Goal: Information Seeking & Learning: Compare options

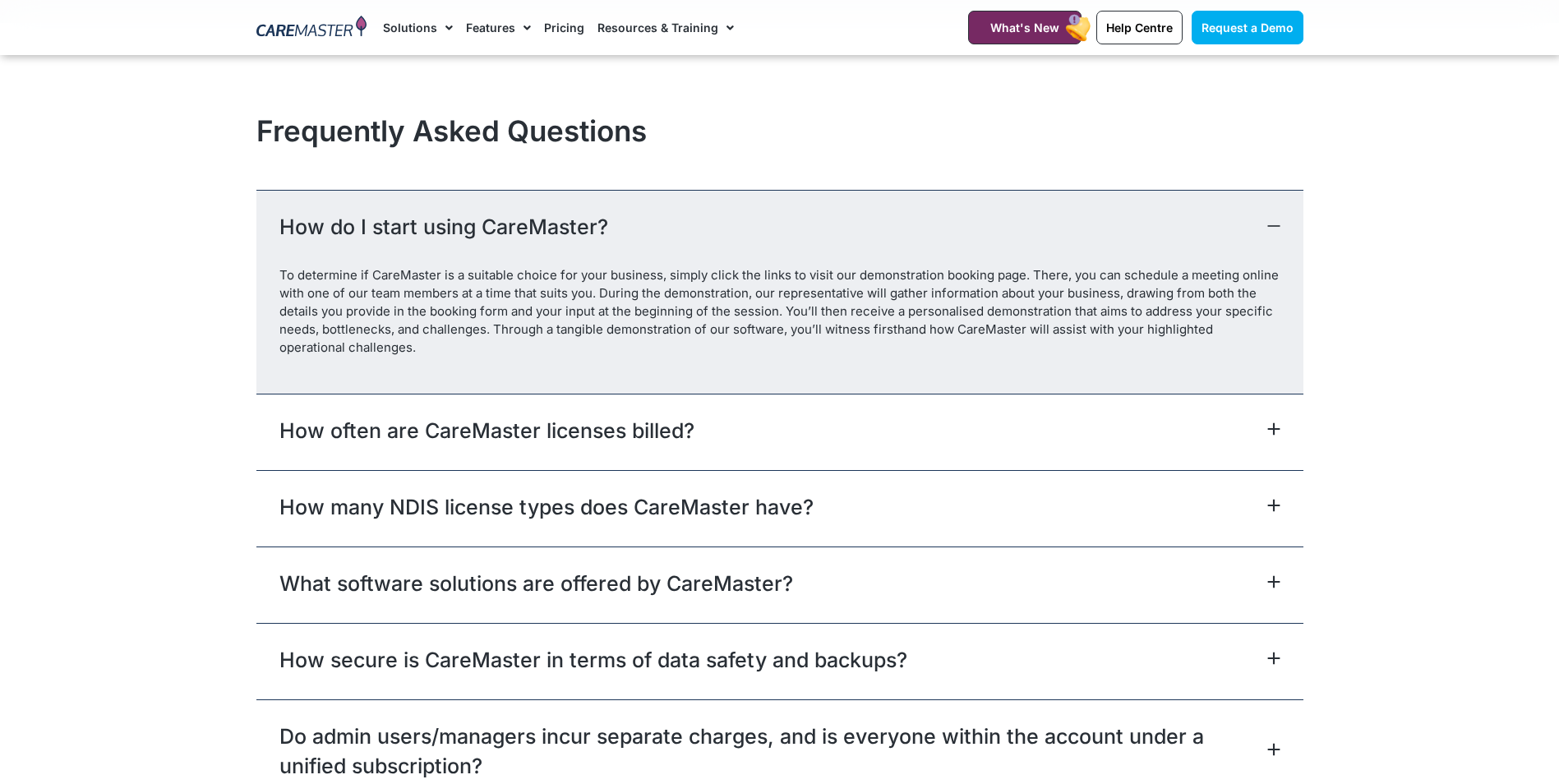
scroll to position [7231, 0]
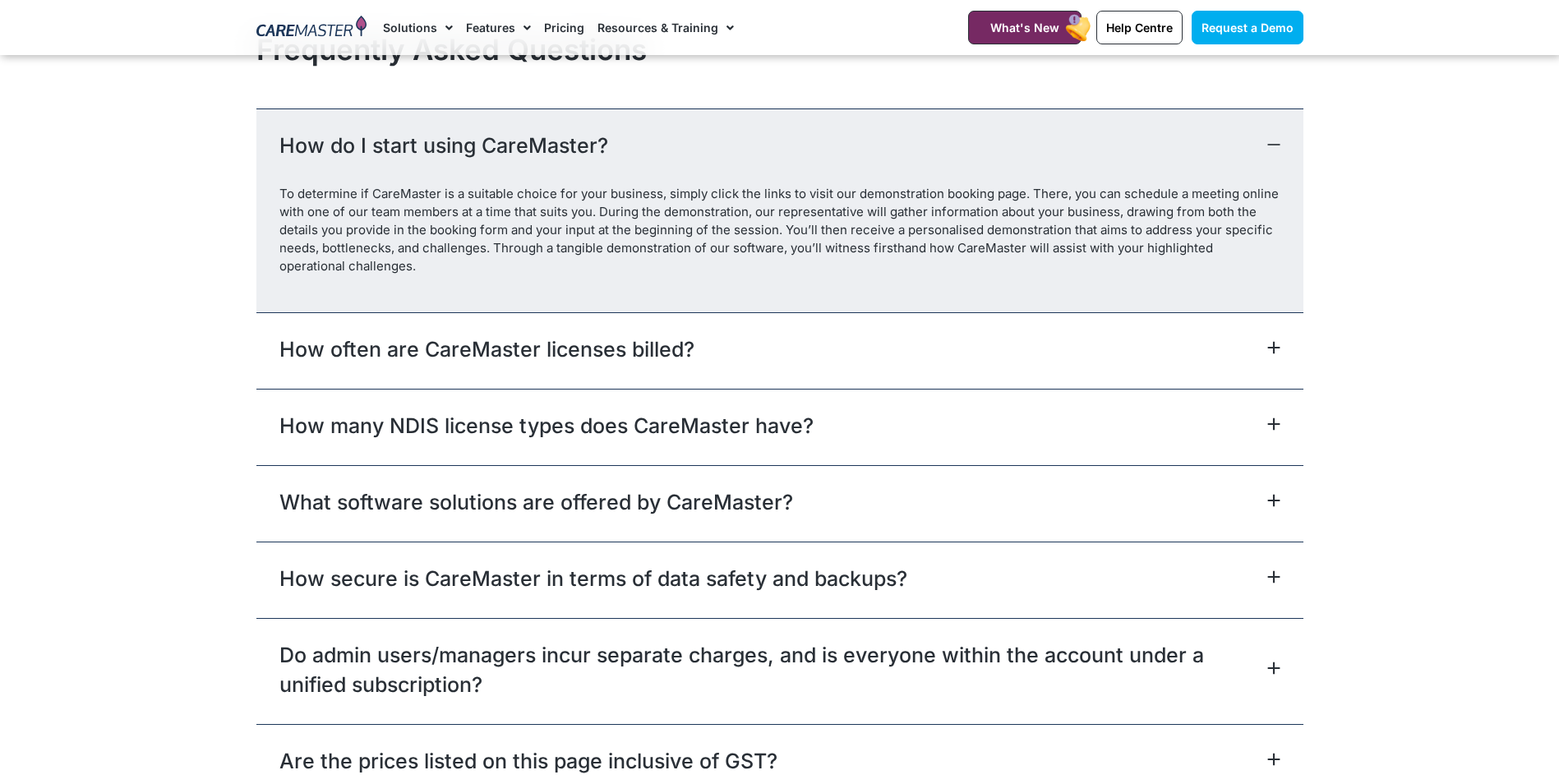
click at [781, 220] on p "To determine if CareMaster is a suitable choice for your business, simply click…" at bounding box center [780, 230] width 1001 height 91
click at [1269, 142] on icon at bounding box center [1274, 145] width 14 height 14
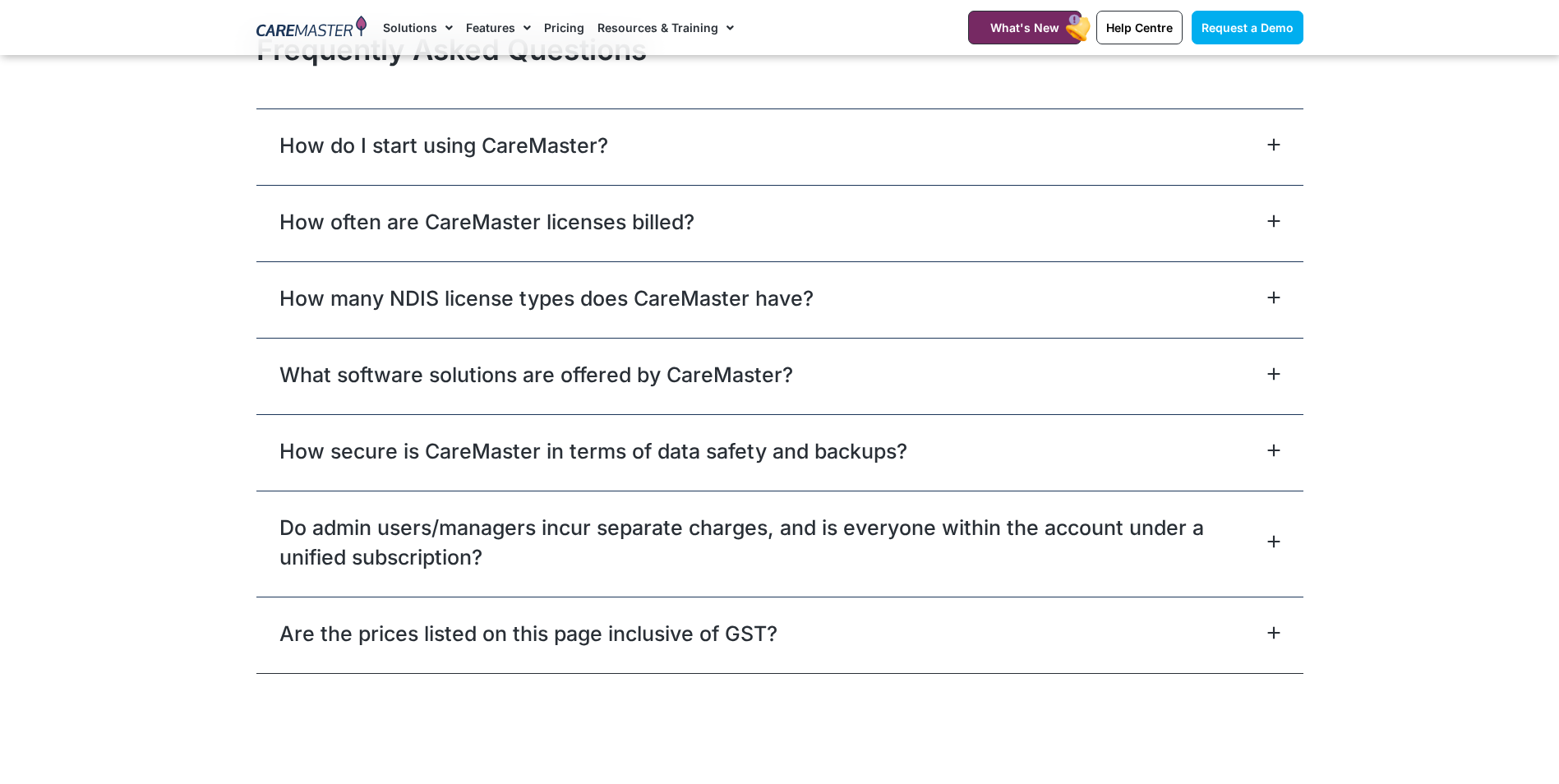
click at [1269, 142] on icon at bounding box center [1274, 145] width 14 height 14
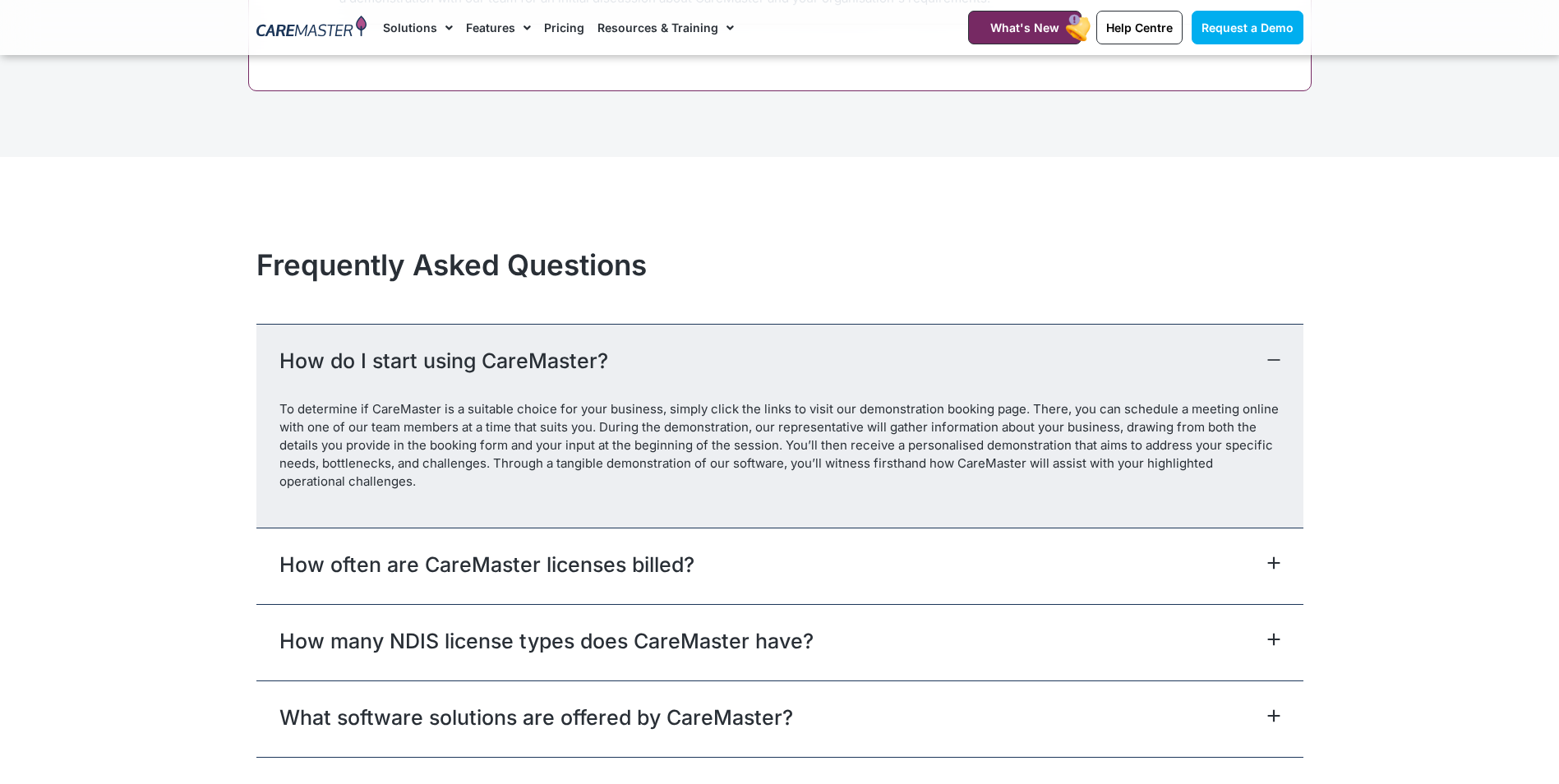
scroll to position [6985, 0]
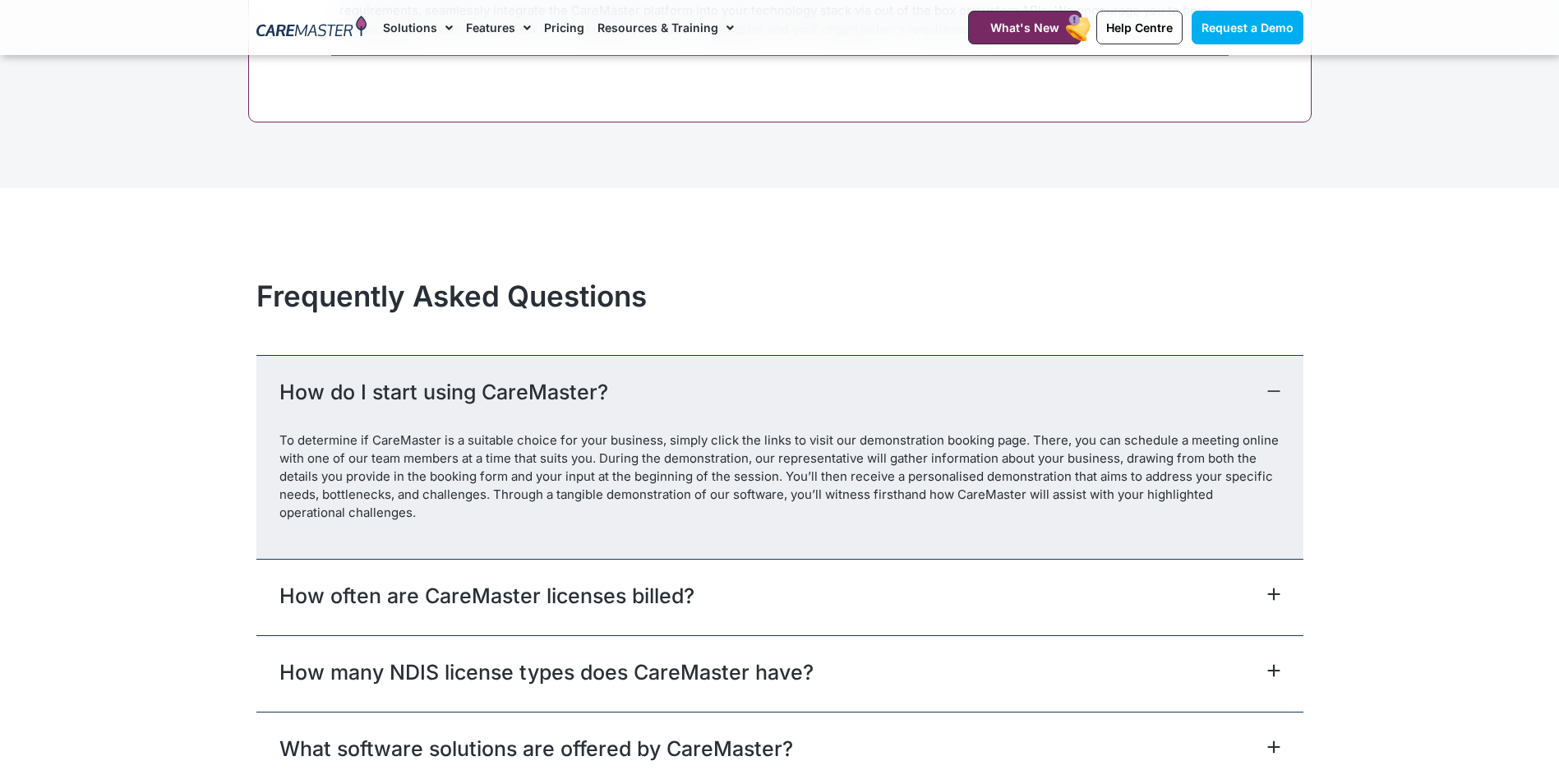
click at [764, 601] on div "How often are CareMaster licenses billed?" at bounding box center [780, 596] width 1048 height 76
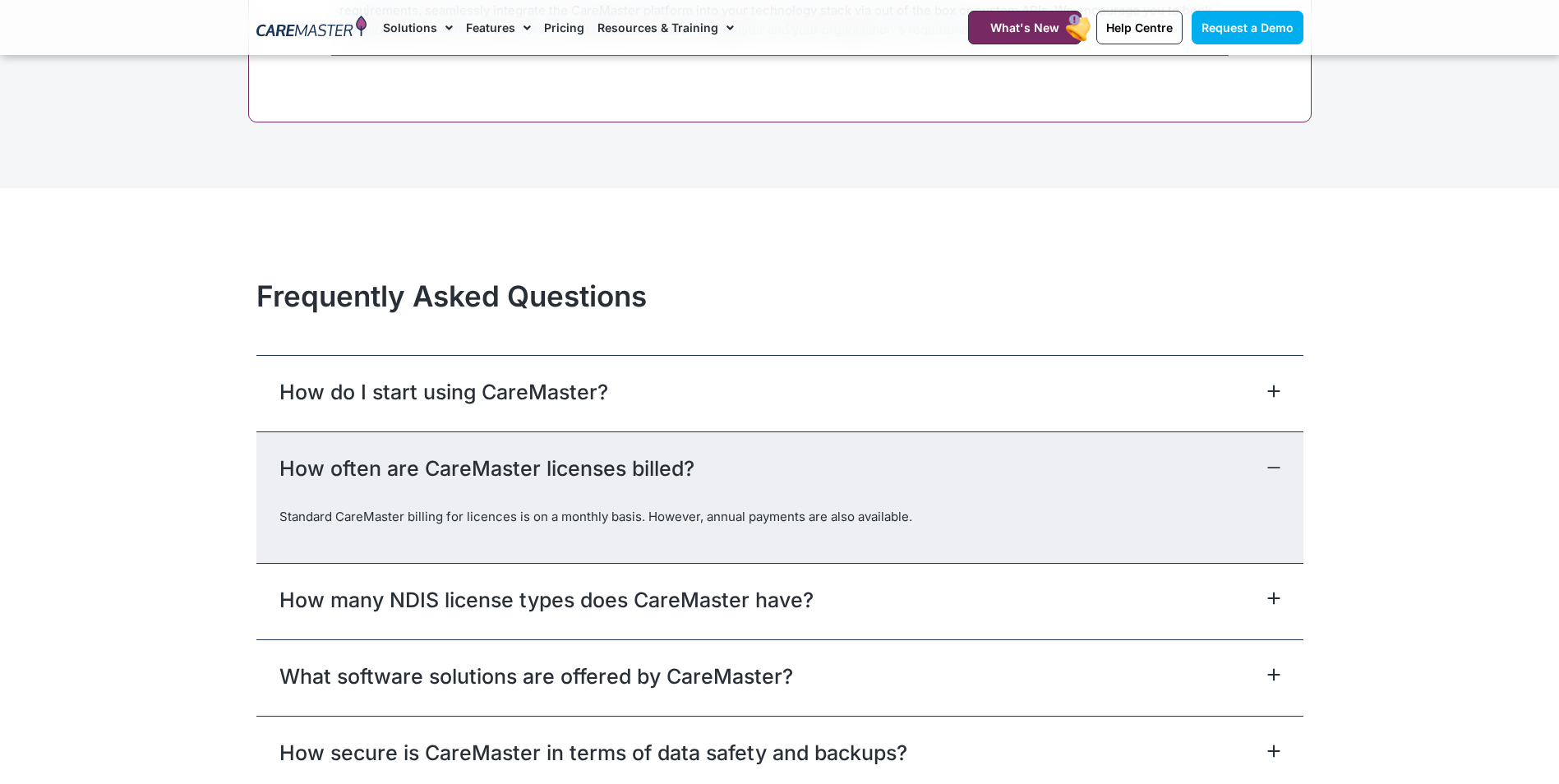
click at [807, 408] on div "How do I start using CareMaster?" at bounding box center [780, 392] width 1048 height 76
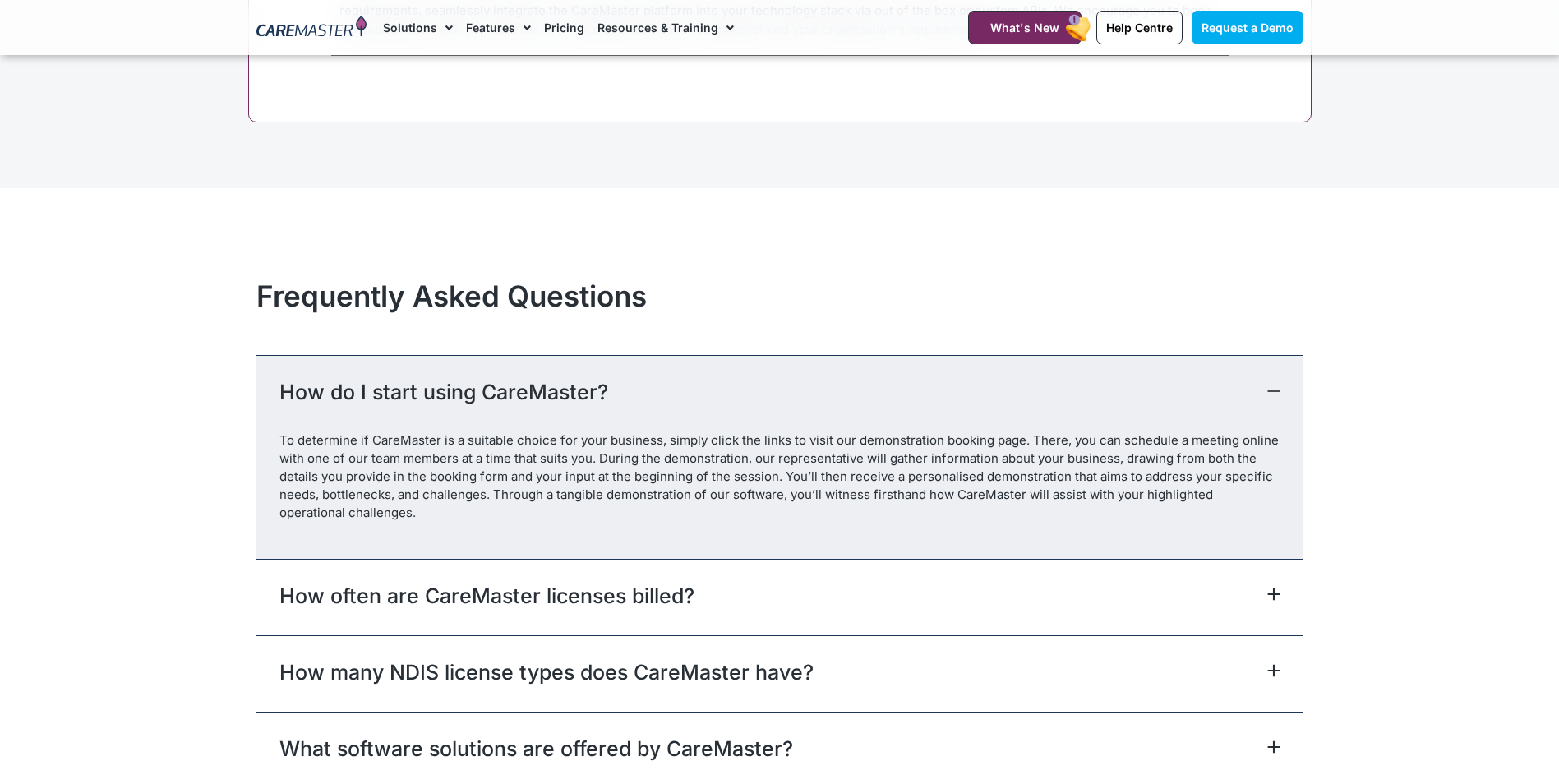
click at [750, 659] on link "How many NDIS license types does CareMaster have?" at bounding box center [547, 672] width 534 height 30
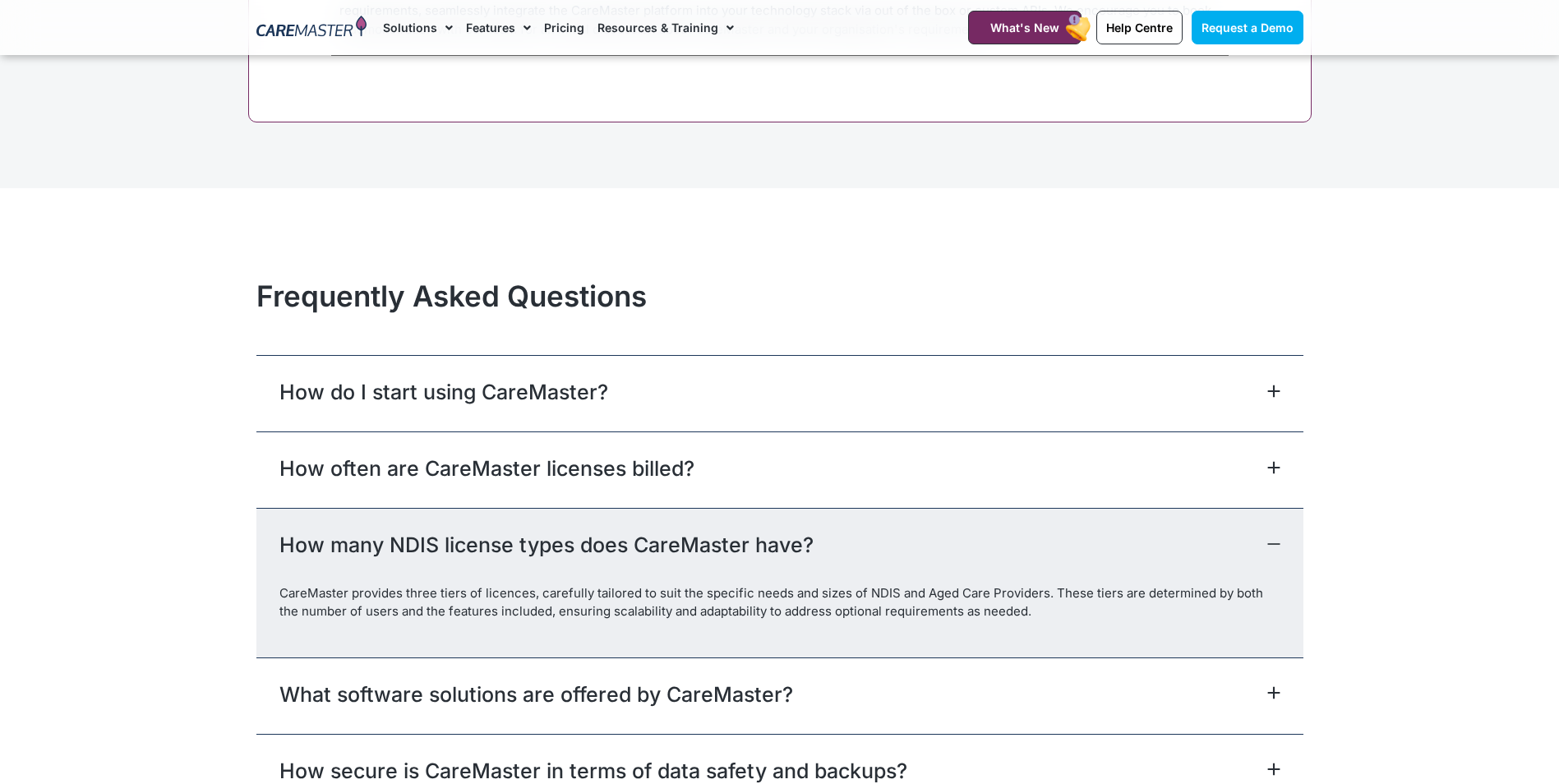
click at [765, 468] on div "How often are CareMaster licenses billed?" at bounding box center [780, 469] width 1048 height 76
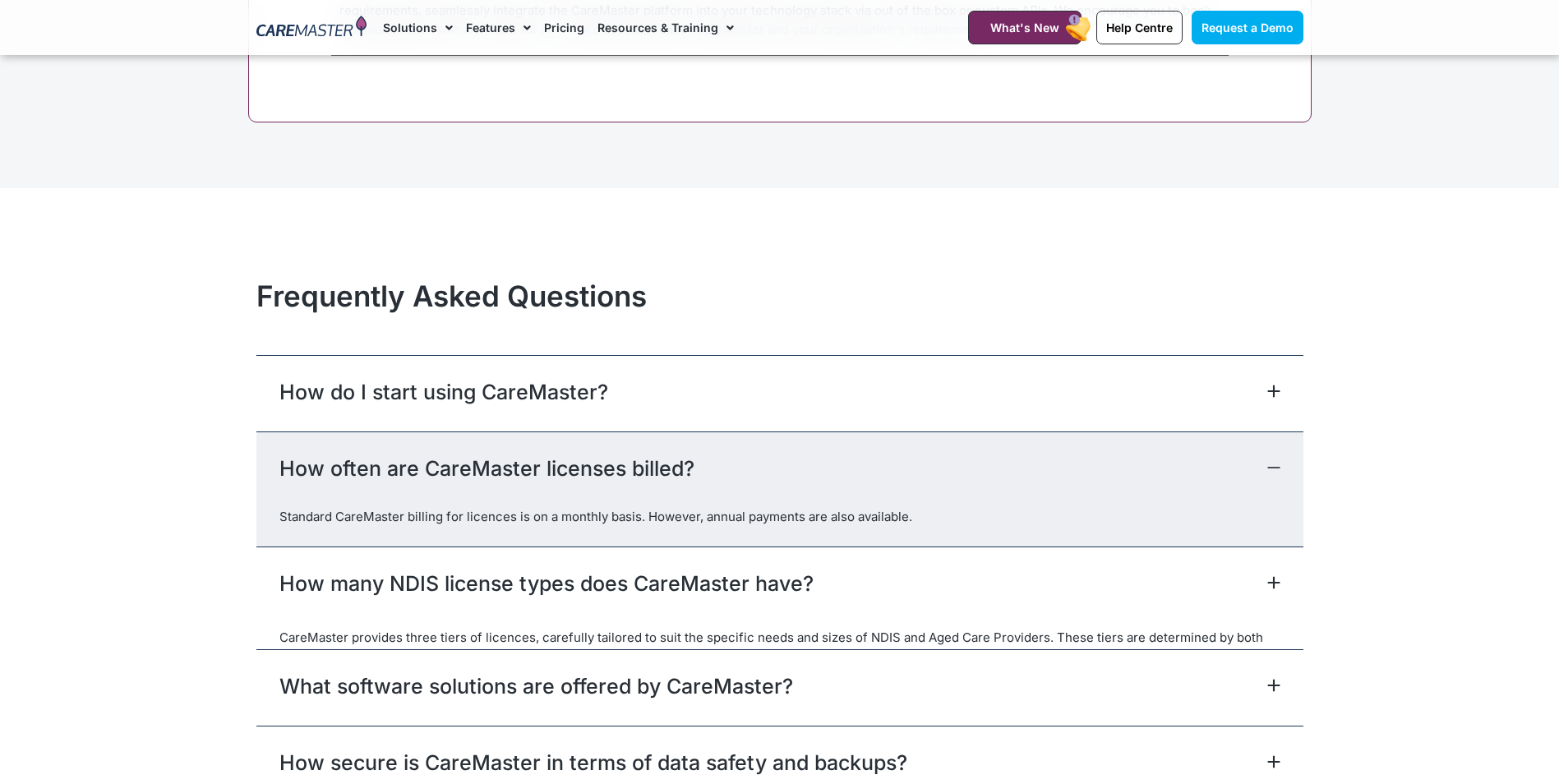
click at [757, 401] on div "How do I start using CareMaster?" at bounding box center [780, 392] width 1048 height 76
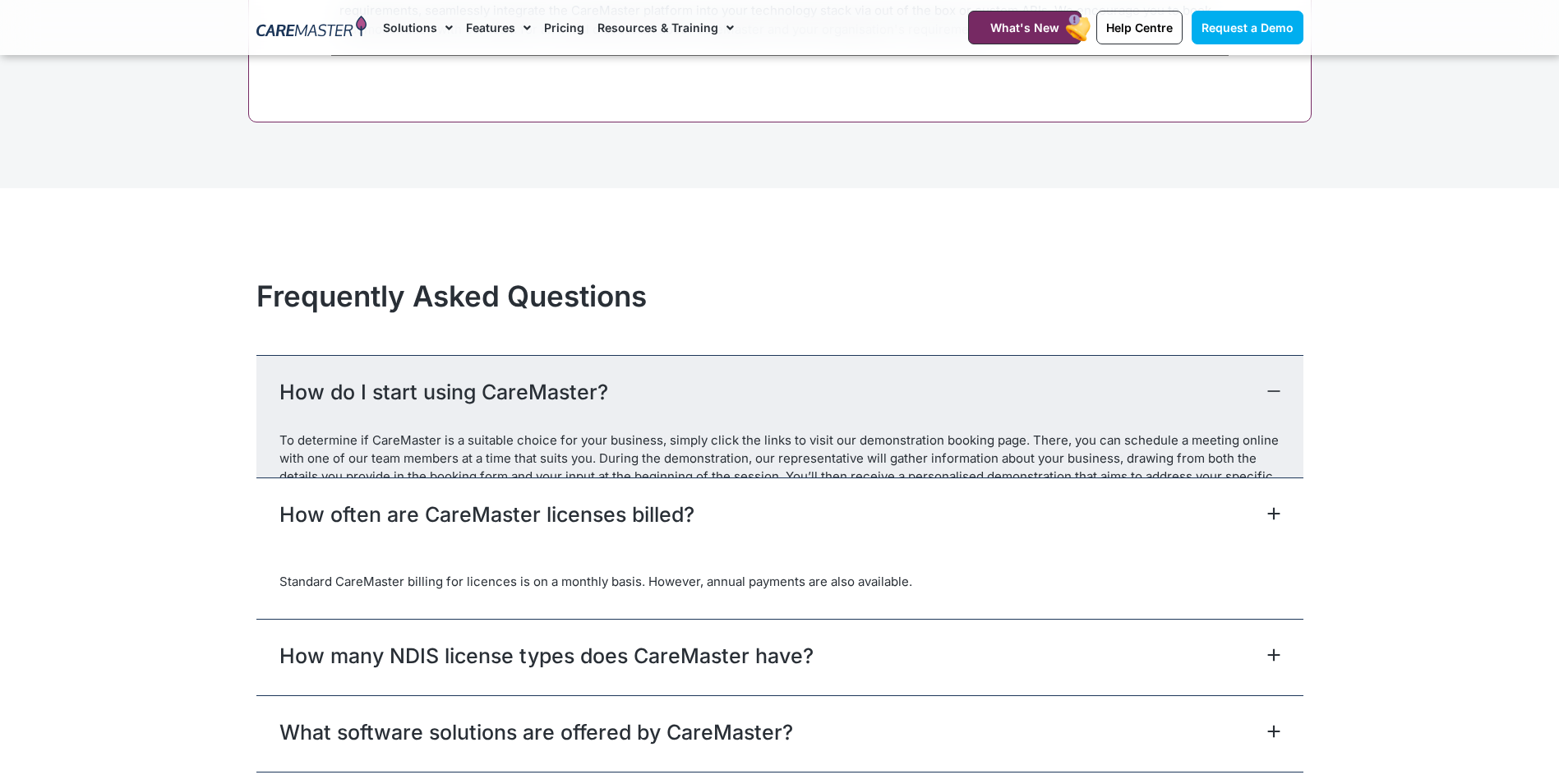
click at [728, 554] on div "How often are CareMaster licenses billed?" at bounding box center [780, 515] width 1048 height 76
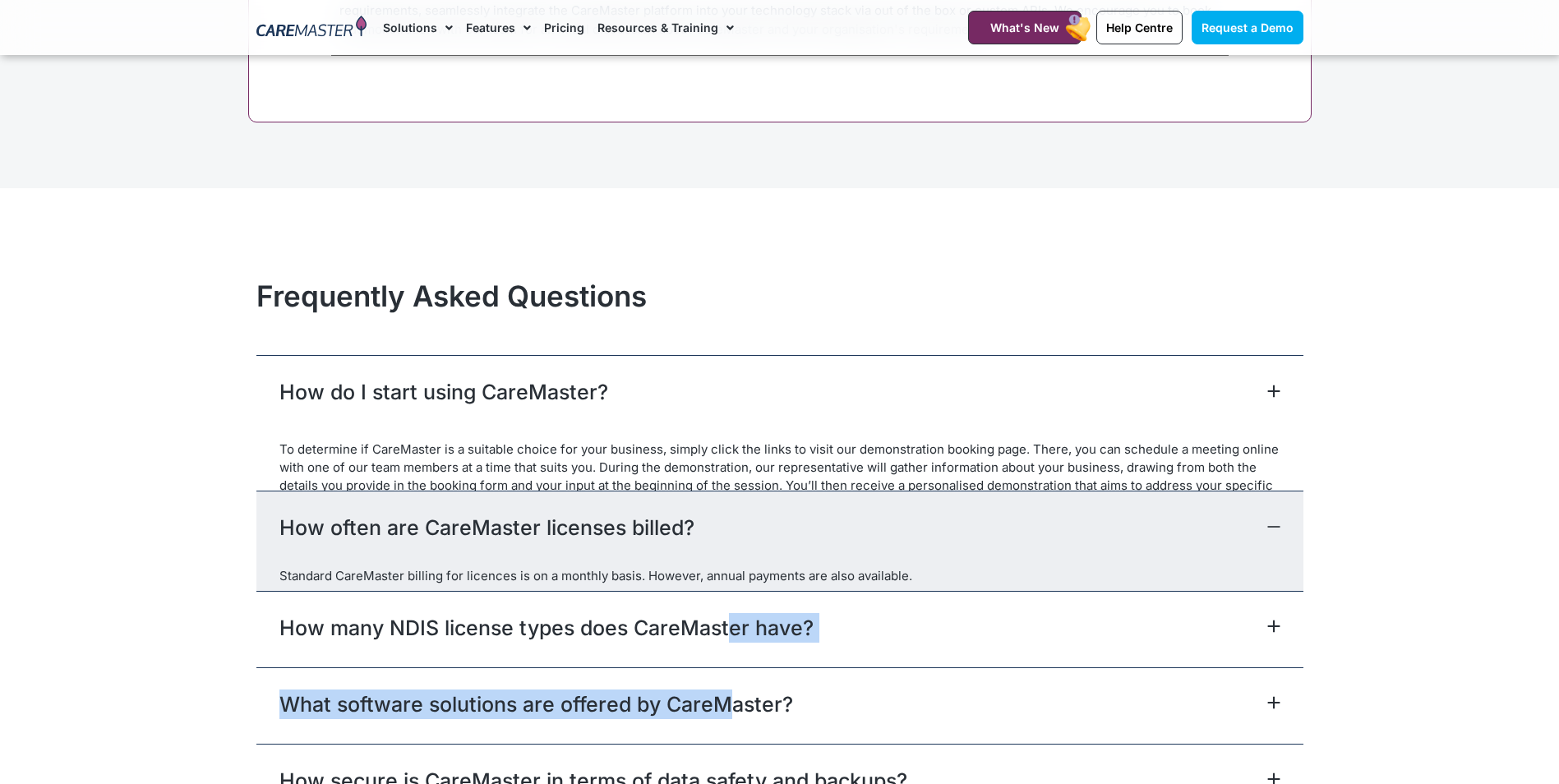
click at [725, 689] on div "How do I start using CareMaster? To determine if CareMaster is a suitable choic…" at bounding box center [780, 679] width 1048 height 648
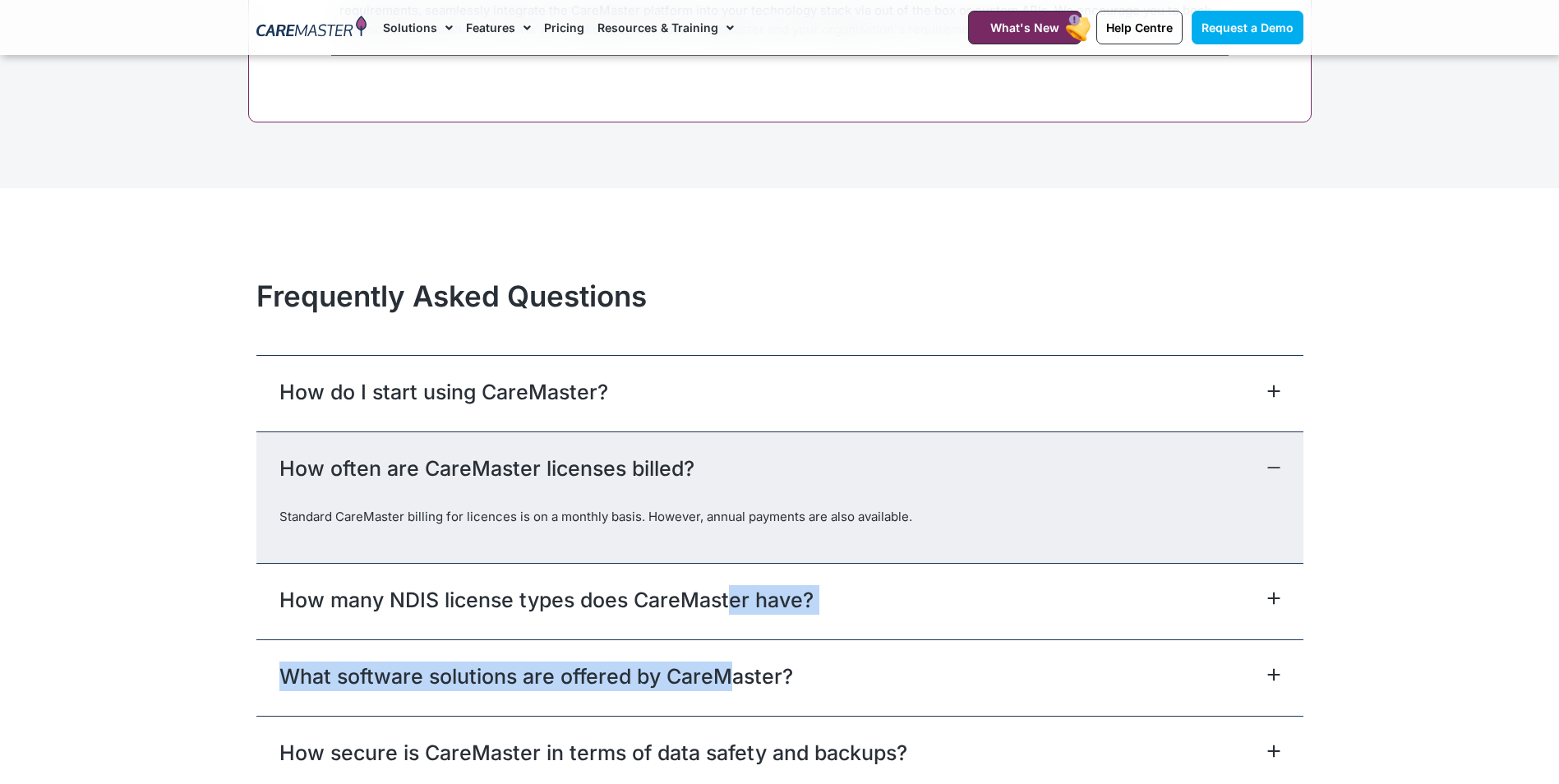
click at [725, 689] on link "What software solutions are offered by CareMaster?" at bounding box center [536, 676] width 514 height 30
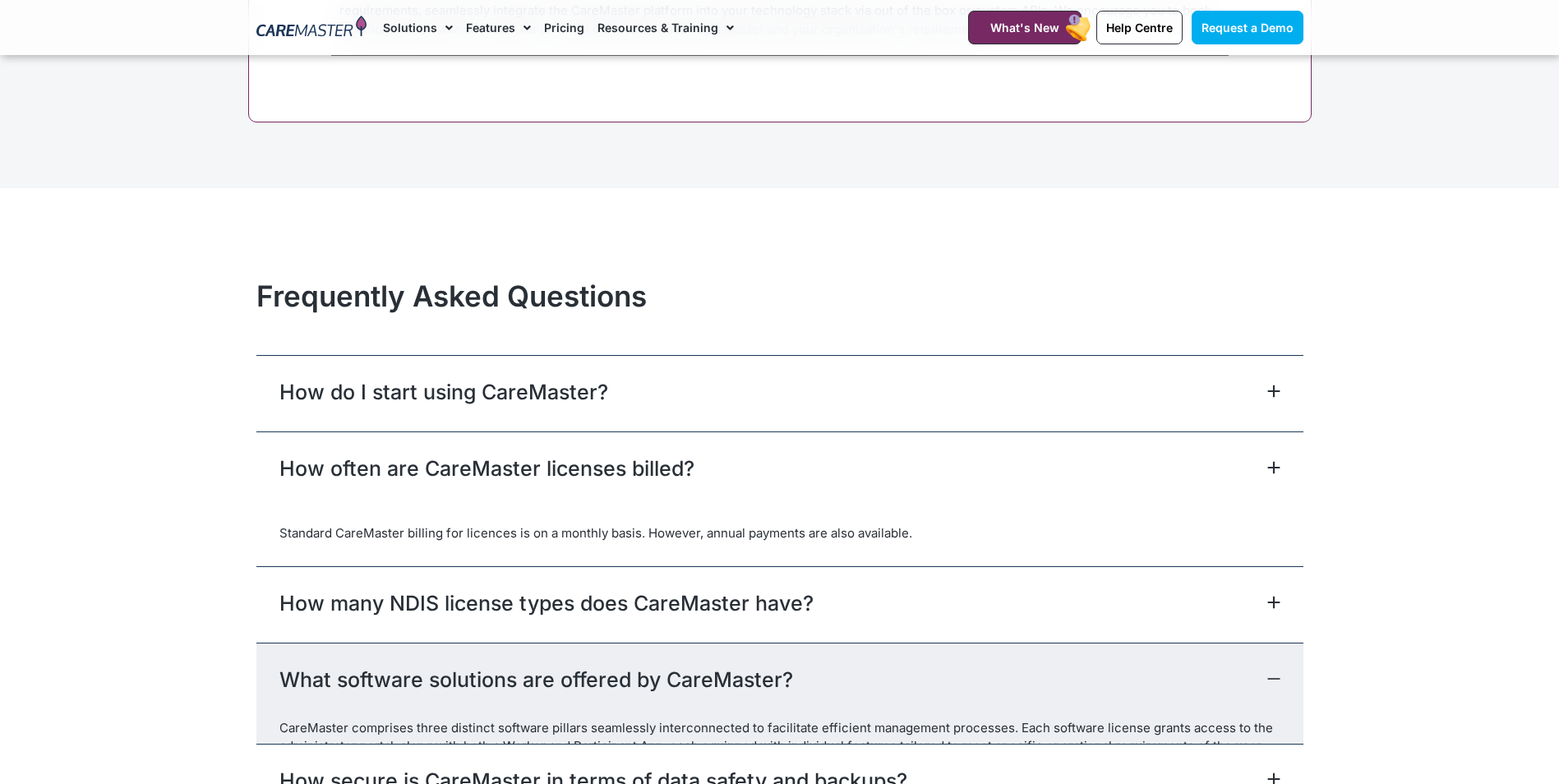
click at [704, 589] on div "How many NDIS license types does CareMaster have?" at bounding box center [780, 604] width 1048 height 76
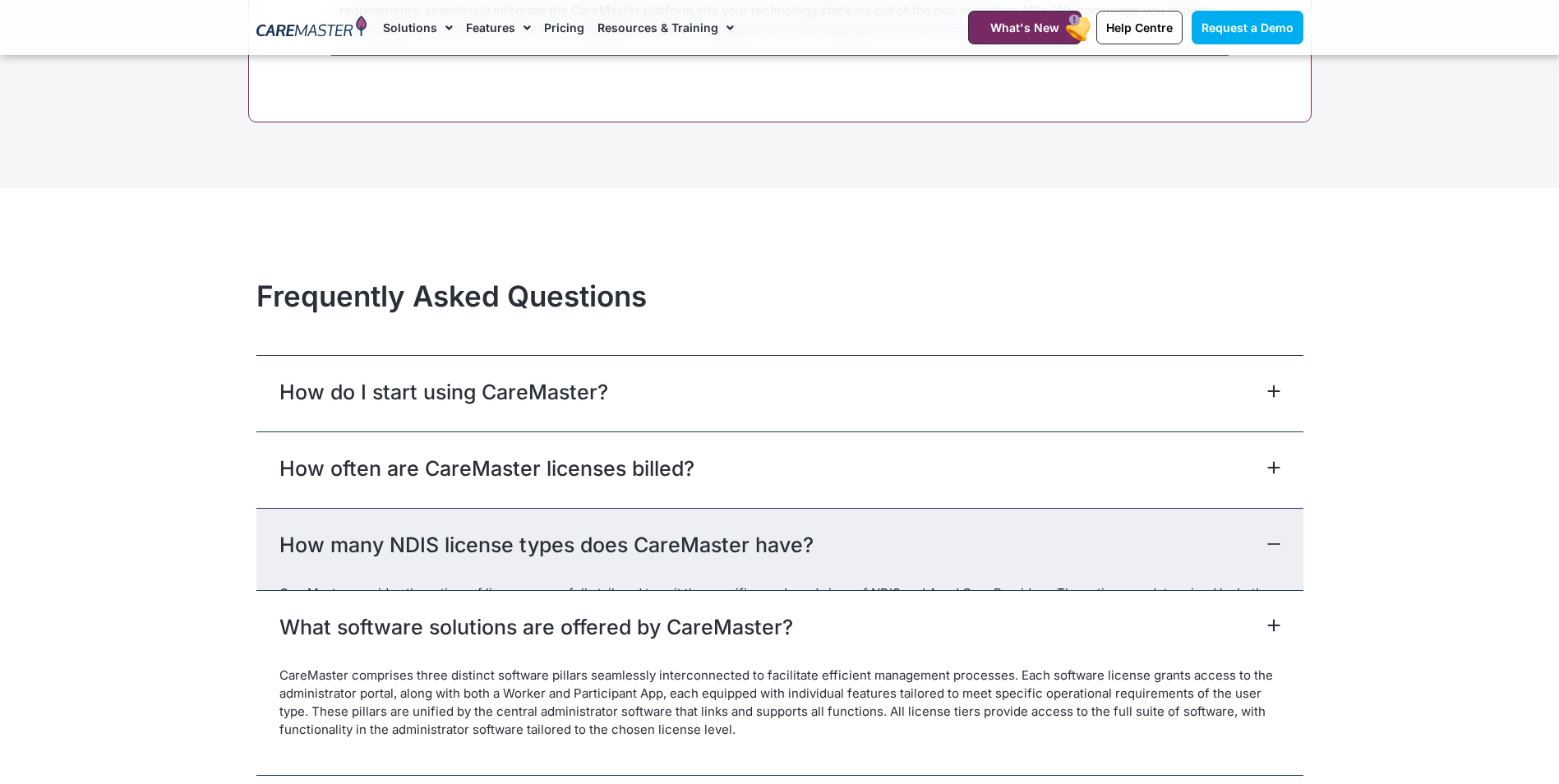
drag, startPoint x: 694, startPoint y: 474, endPoint x: 693, endPoint y: 452, distance: 22.0
click at [693, 464] on div "How often are CareMaster licenses billed?" at bounding box center [780, 469] width 1048 height 76
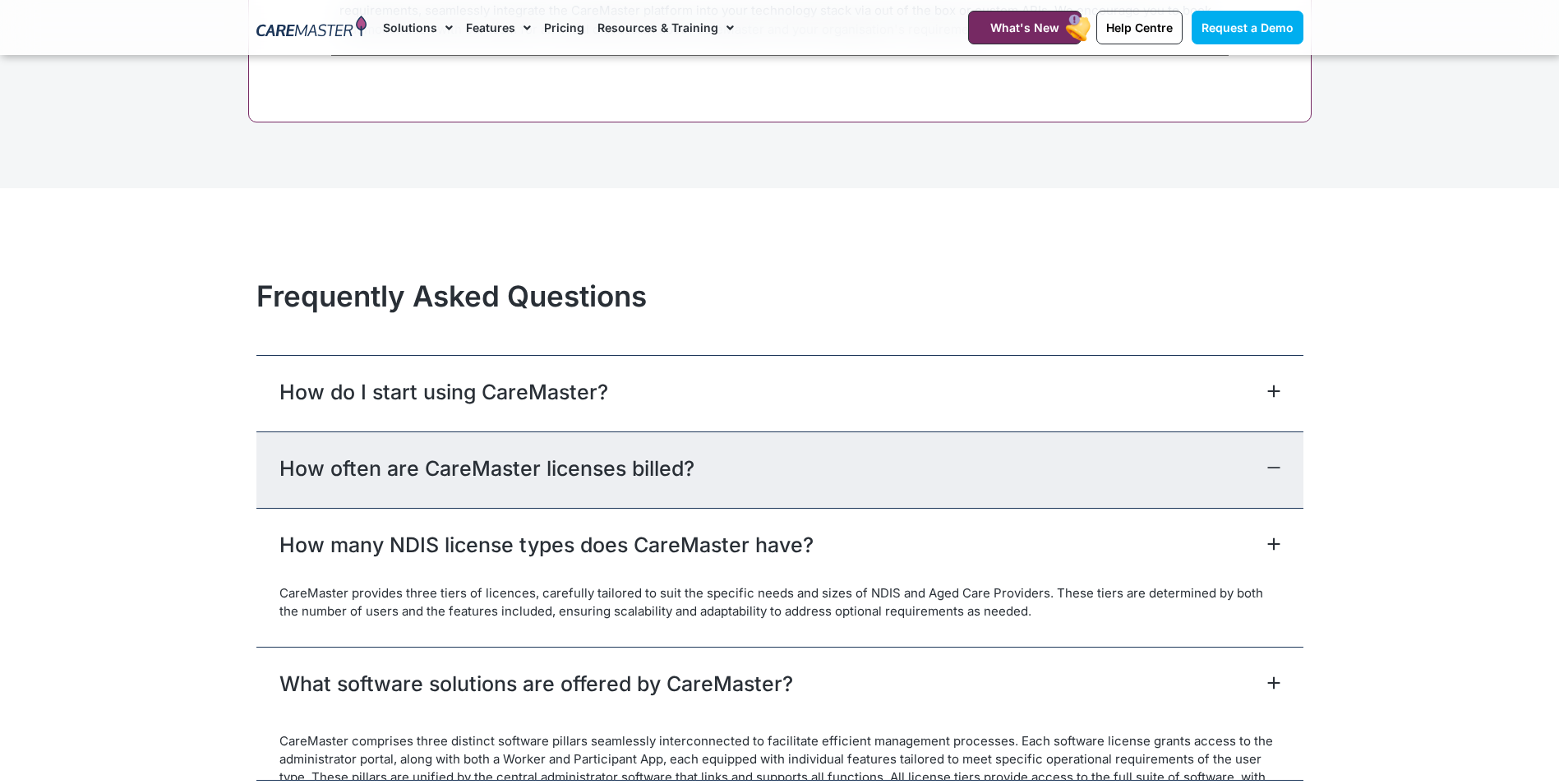
click at [694, 429] on div "How do I start using CareMaster?" at bounding box center [780, 392] width 1048 height 76
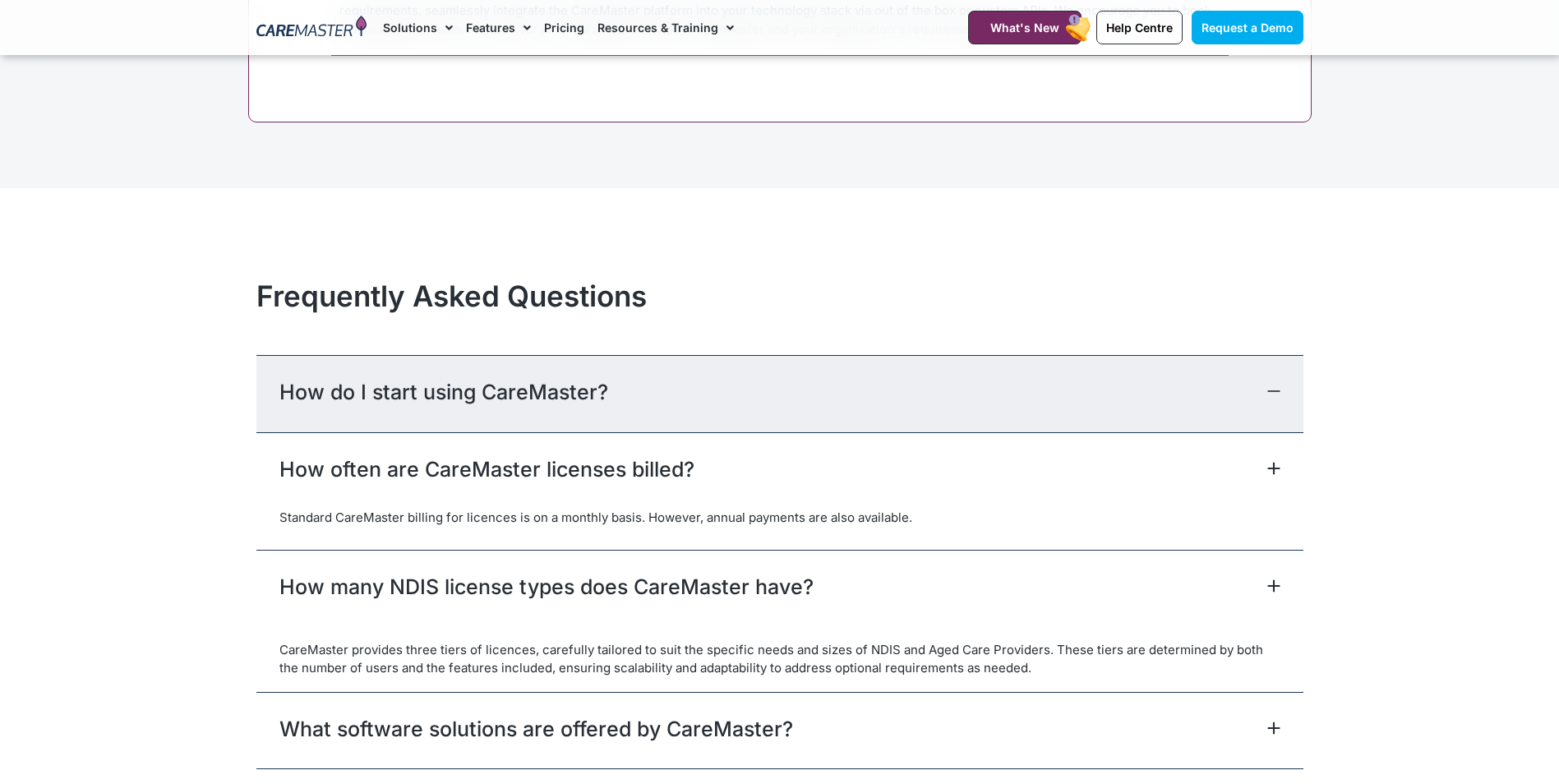
click at [694, 429] on div "How do I start using CareMaster?" at bounding box center [780, 392] width 1048 height 76
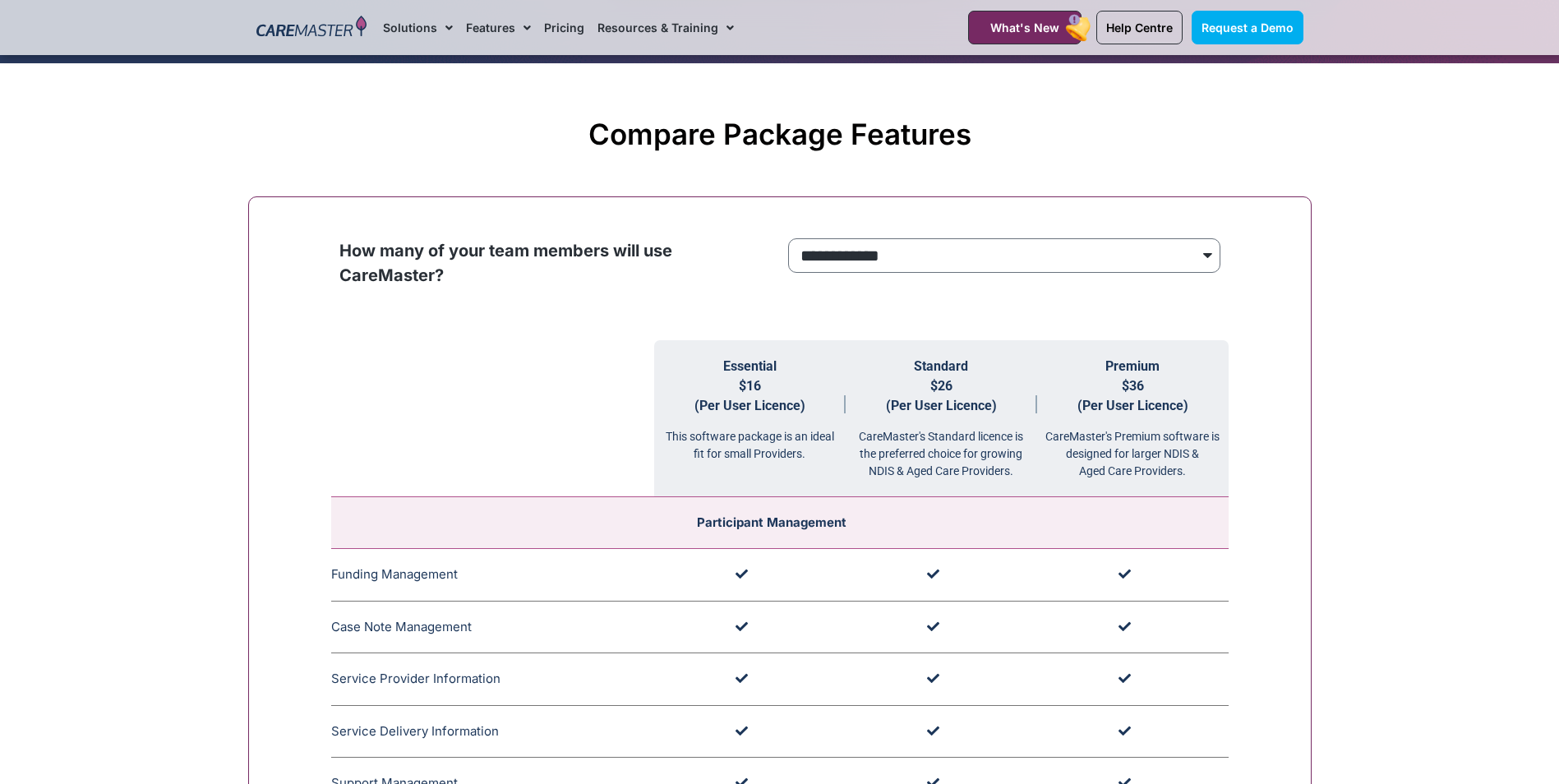
scroll to position [1397, 0]
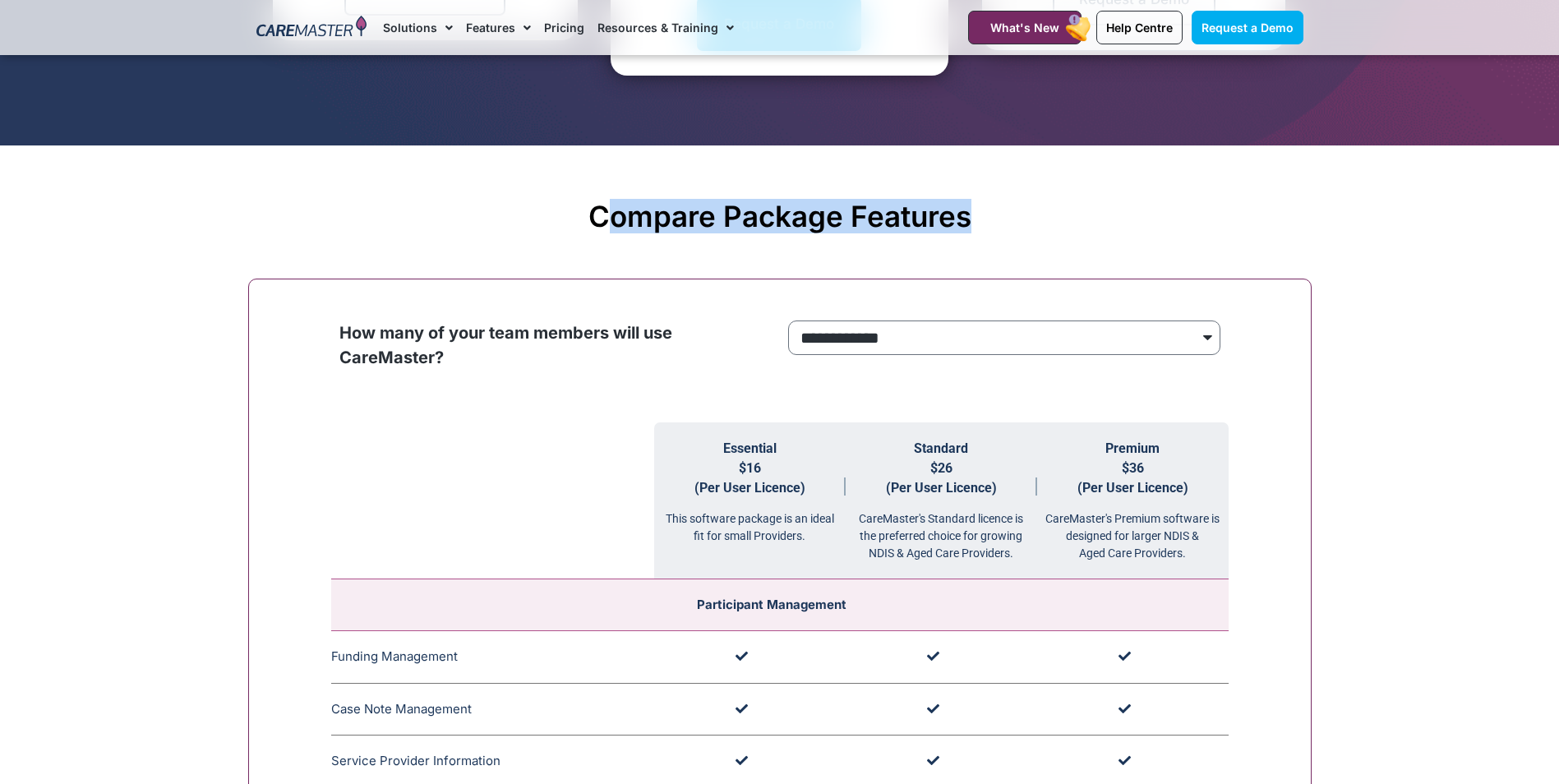
drag, startPoint x: 983, startPoint y: 220, endPoint x: 602, endPoint y: 212, distance: 381.1
click at [602, 212] on h2 "Compare Package Features" at bounding box center [780, 216] width 1048 height 35
drag, startPoint x: 589, startPoint y: 216, endPoint x: 1108, endPoint y: 193, distance: 519.5
click at [1108, 193] on div "Compare Package Features" at bounding box center [780, 215] width 1048 height 59
copy h2 "Compare Package Features"
